Goal: Find contact information: Find contact information

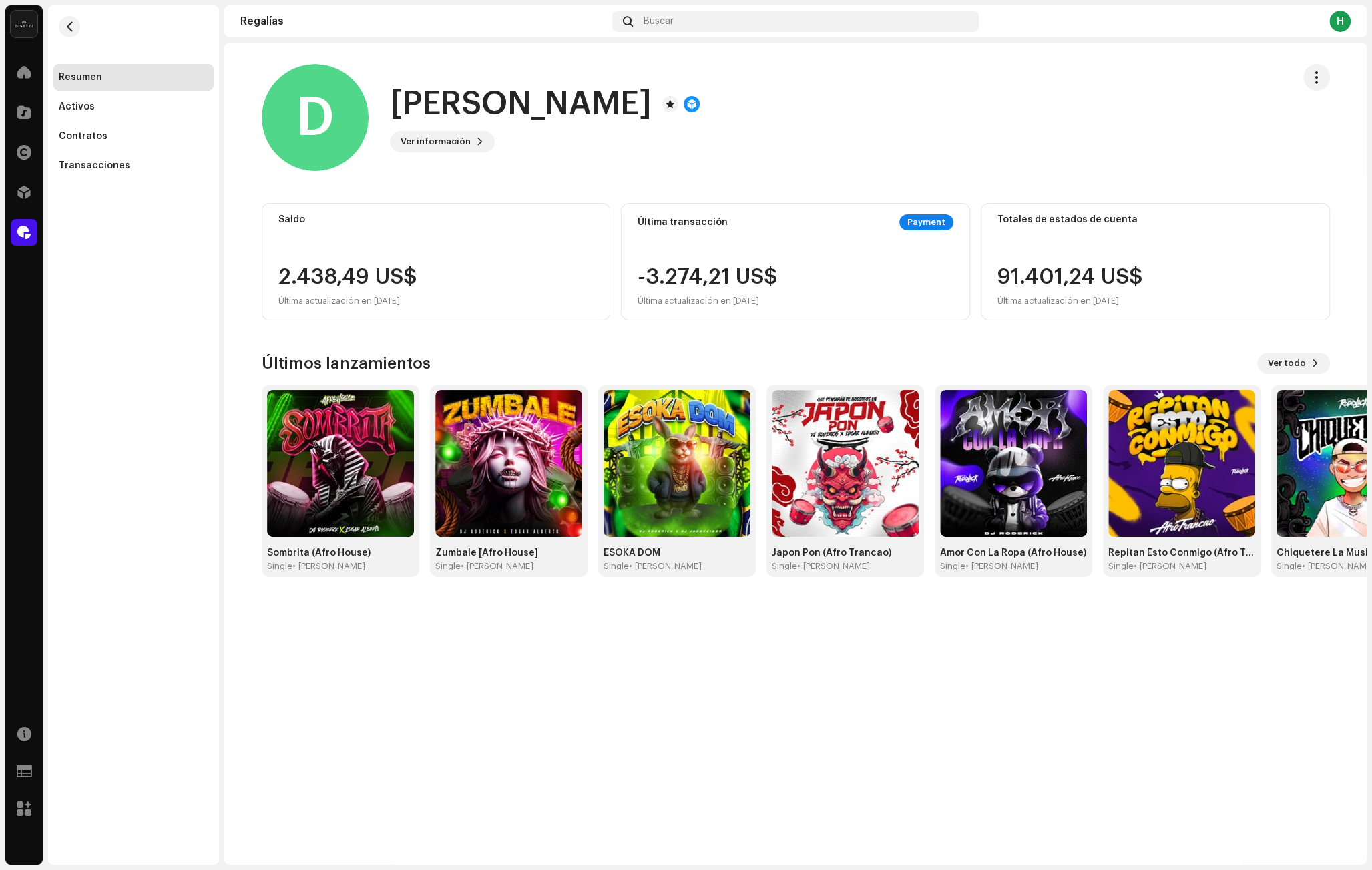
click at [1092, 129] on div "D [PERSON_NAME] Ver información" at bounding box center [772, 117] width 1020 height 106
click at [468, 110] on h1 "[PERSON_NAME]" at bounding box center [520, 104] width 261 height 43
click at [619, 131] on div "D [PERSON_NAME] Ver información" at bounding box center [772, 117] width 1020 height 106
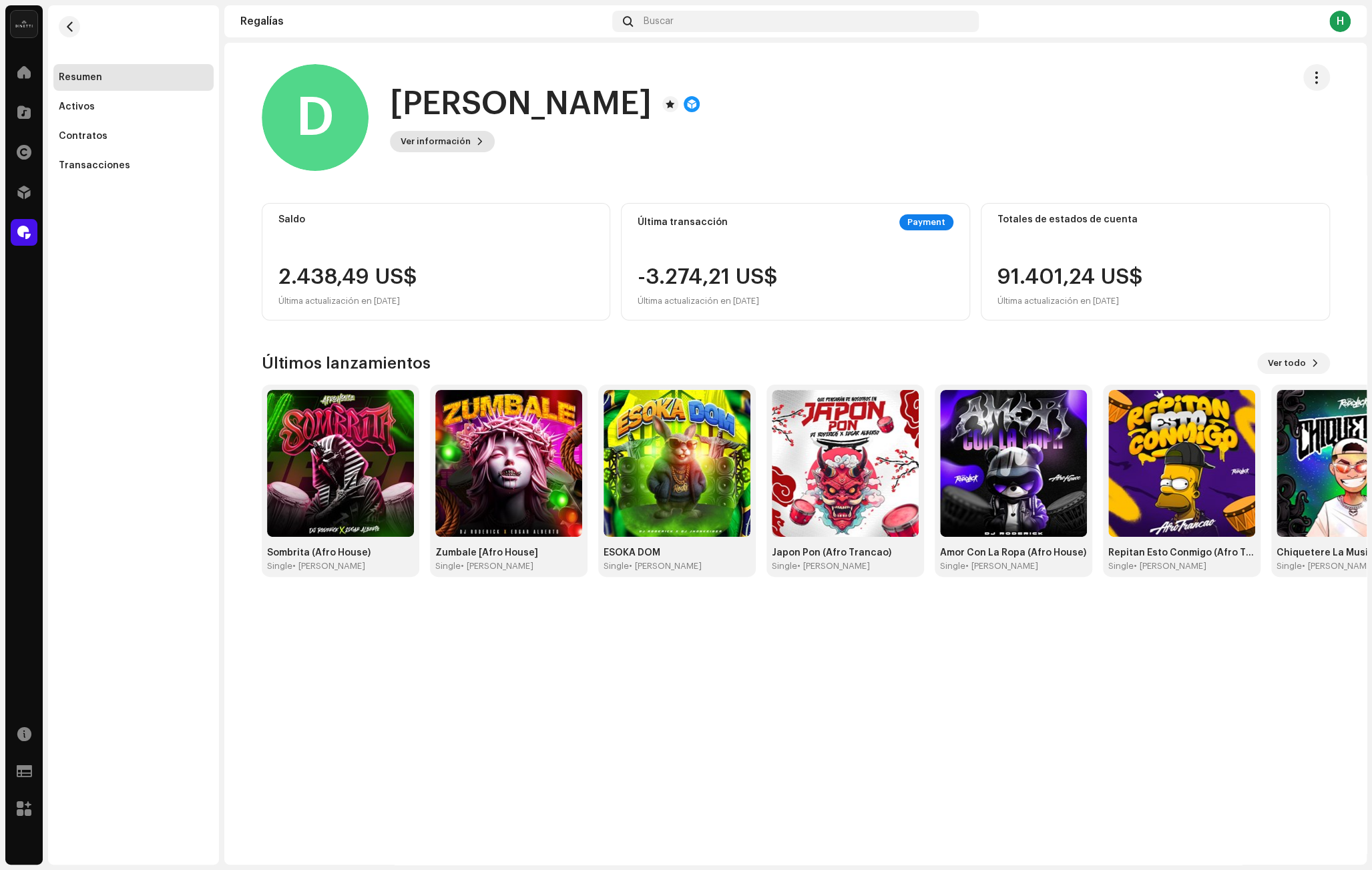
click at [461, 140] on span "Ver información" at bounding box center [435, 141] width 70 height 26
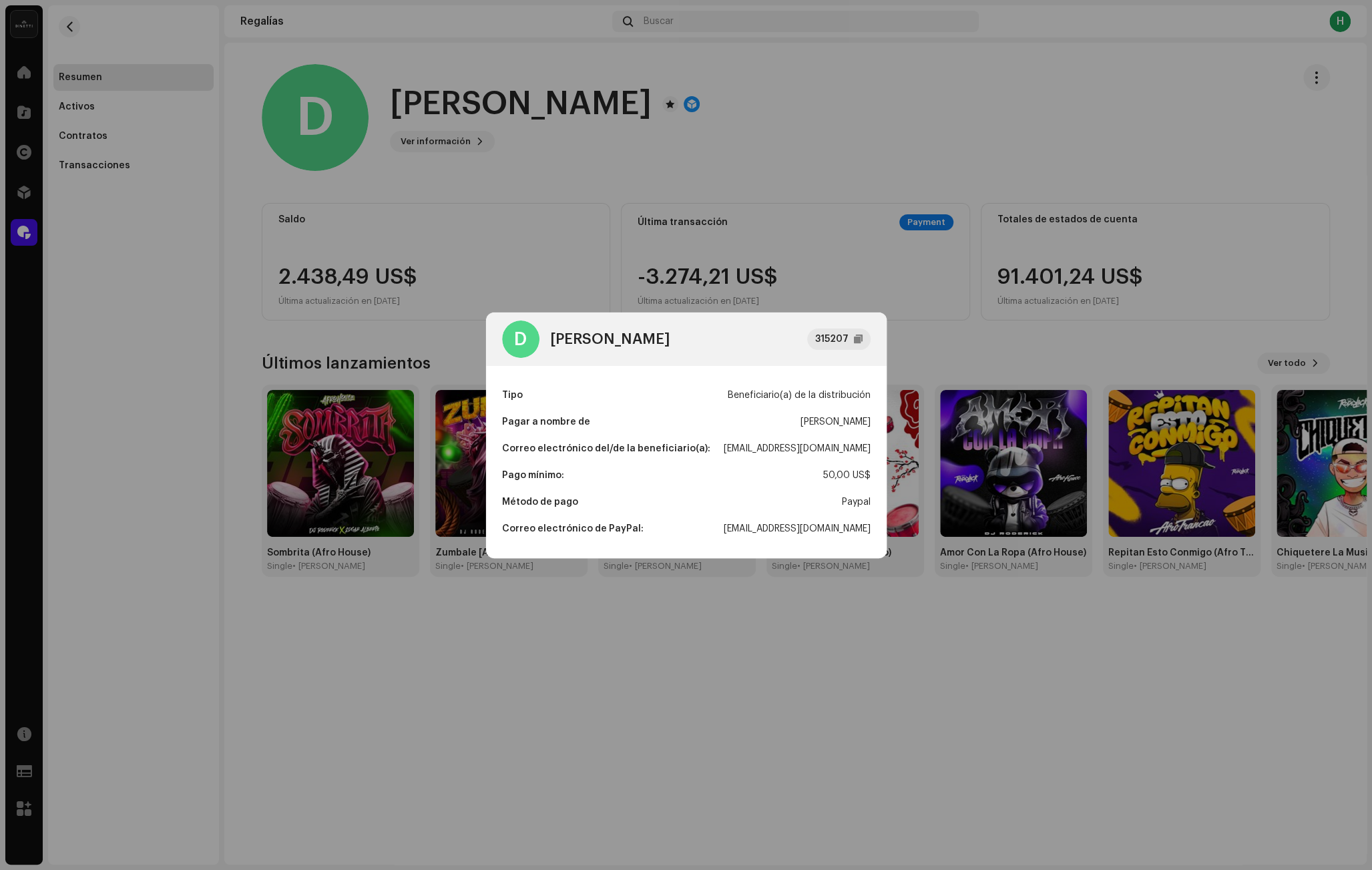
click at [856, 326] on div "D [PERSON_NAME] 315207" at bounding box center [686, 339] width 400 height 54
click at [842, 341] on div "315207" at bounding box center [831, 339] width 33 height 16
click at [828, 457] on div "[EMAIL_ADDRESS][DOMAIN_NAME]" at bounding box center [797, 448] width 146 height 26
click at [830, 453] on div "[EMAIL_ADDRESS][DOMAIN_NAME]" at bounding box center [797, 448] width 146 height 26
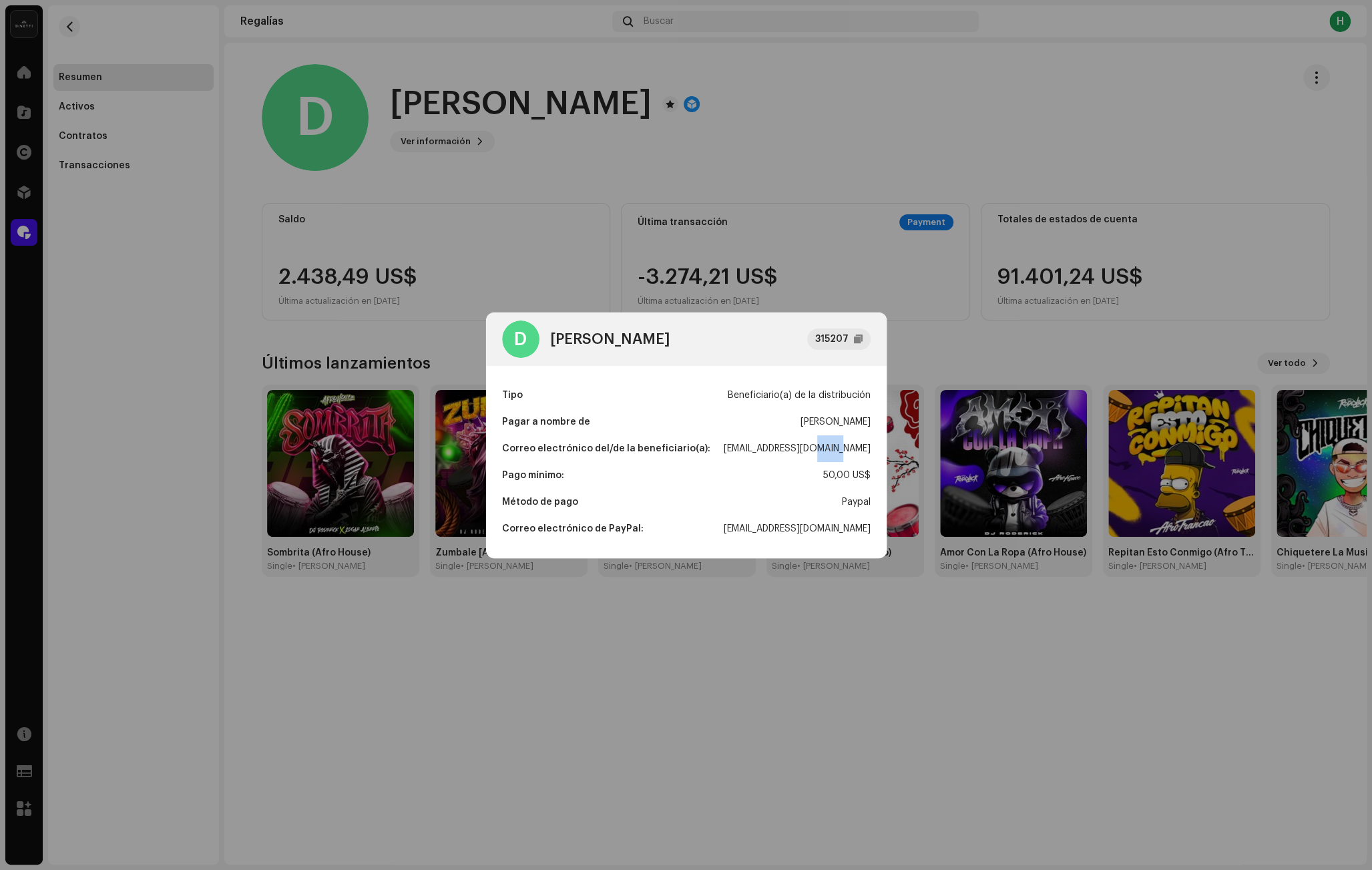
click at [830, 453] on div "[EMAIL_ADDRESS][DOMAIN_NAME]" at bounding box center [797, 448] width 146 height 26
